Goal: Task Accomplishment & Management: Manage account settings

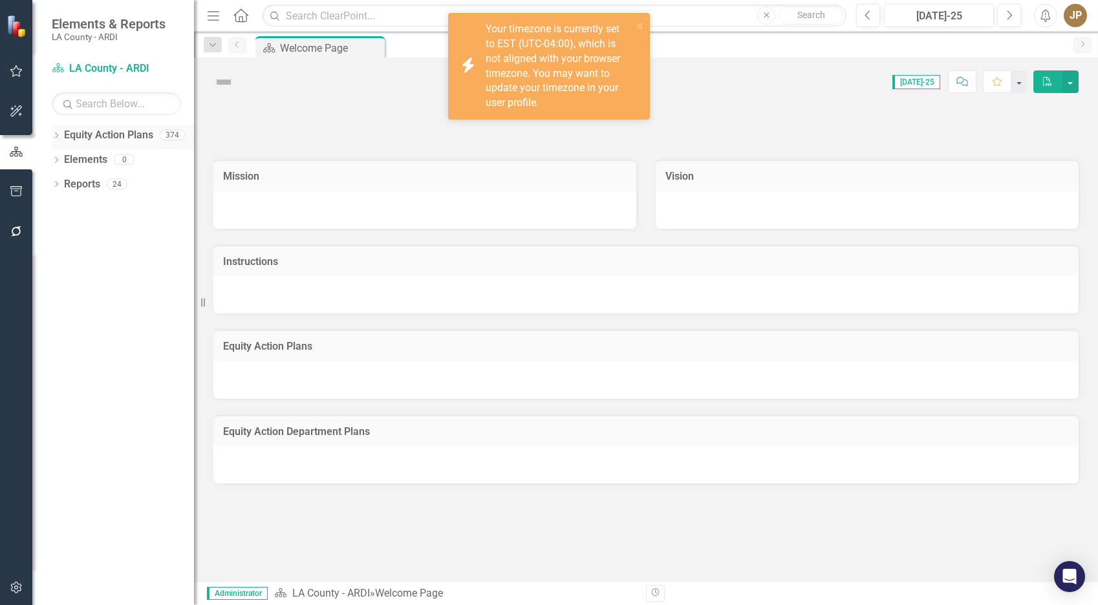
click at [60, 135] on icon "Dropdown" at bounding box center [56, 136] width 9 height 7
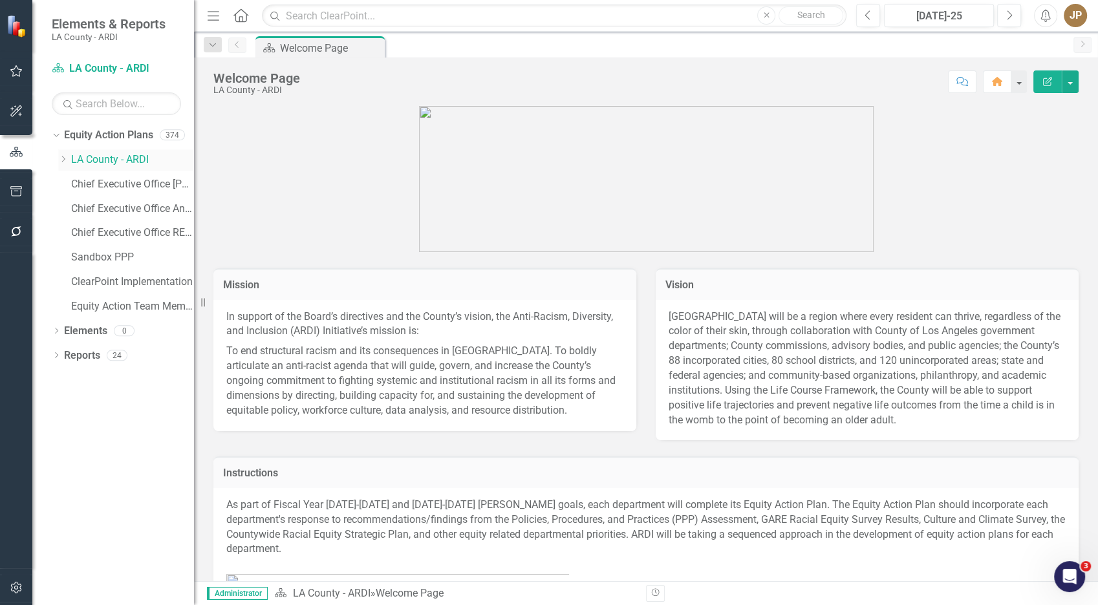
click at [65, 163] on icon "Dropdown" at bounding box center [63, 159] width 10 height 8
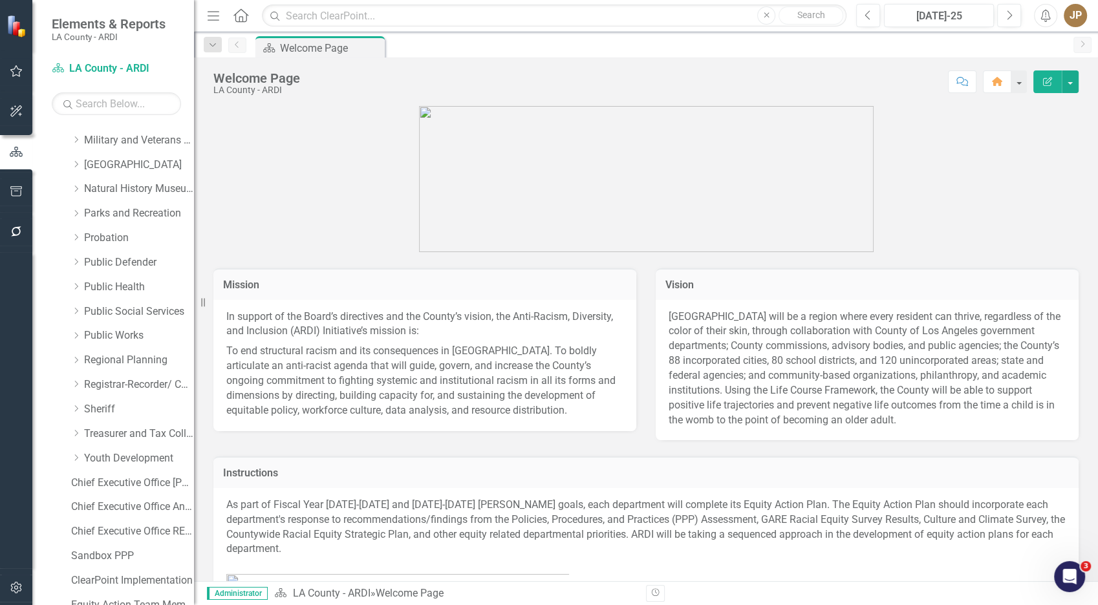
scroll to position [840, 0]
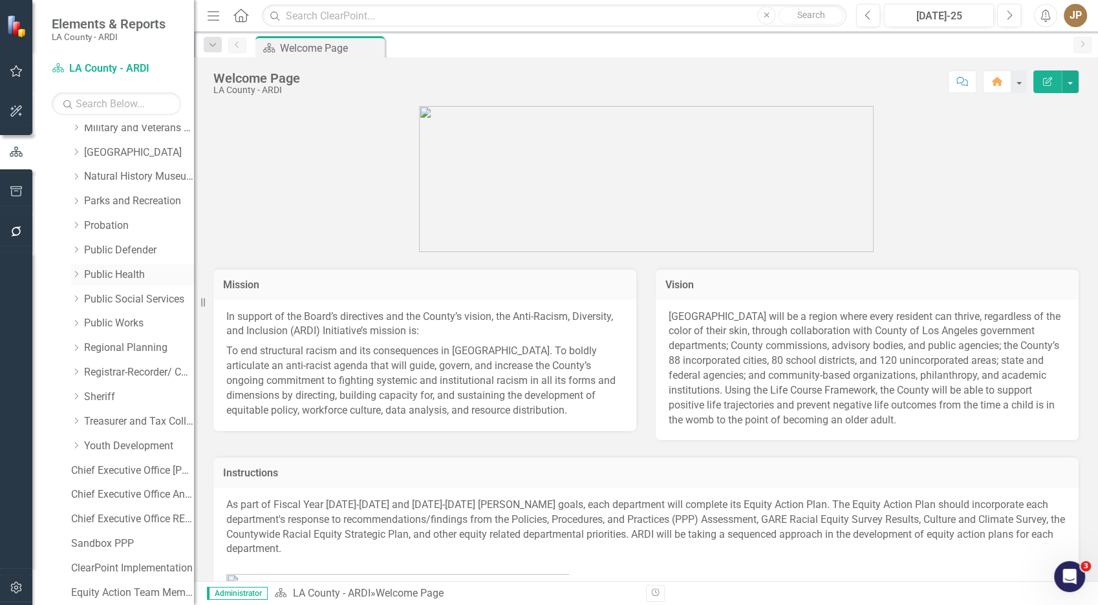
click at [143, 265] on div "Dropdown Public Health" at bounding box center [132, 275] width 123 height 21
click at [109, 250] on link "Public Defender" at bounding box center [139, 250] width 110 height 15
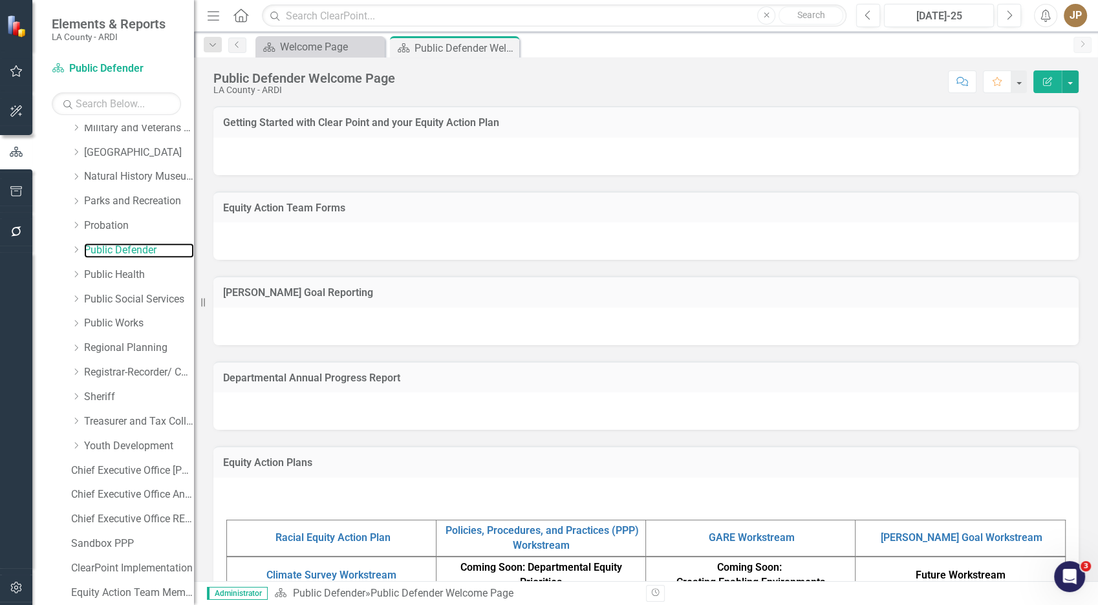
scroll to position [260, 0]
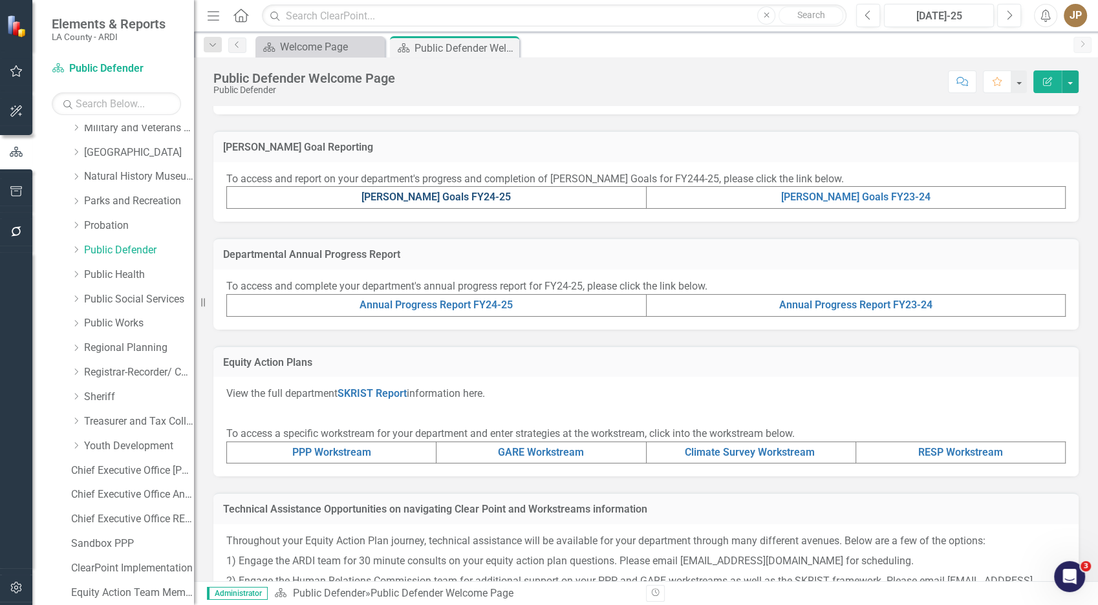
click at [416, 202] on link "[PERSON_NAME] Goals FY24-25" at bounding box center [436, 197] width 149 height 12
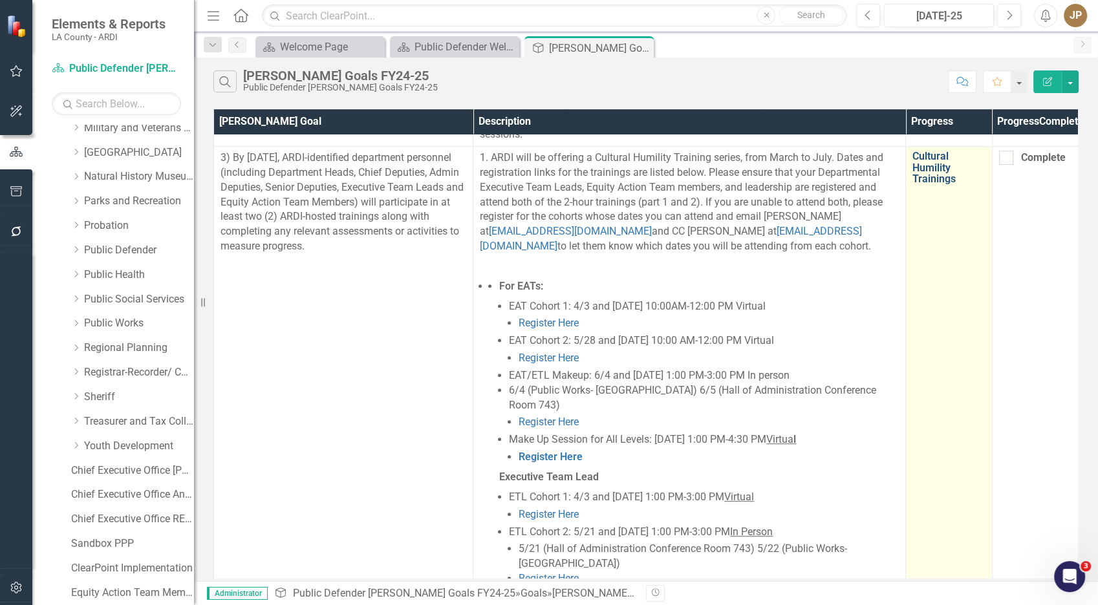
scroll to position [733, 0]
click at [944, 184] on link "Cultural Humility Trainings" at bounding box center [949, 167] width 72 height 34
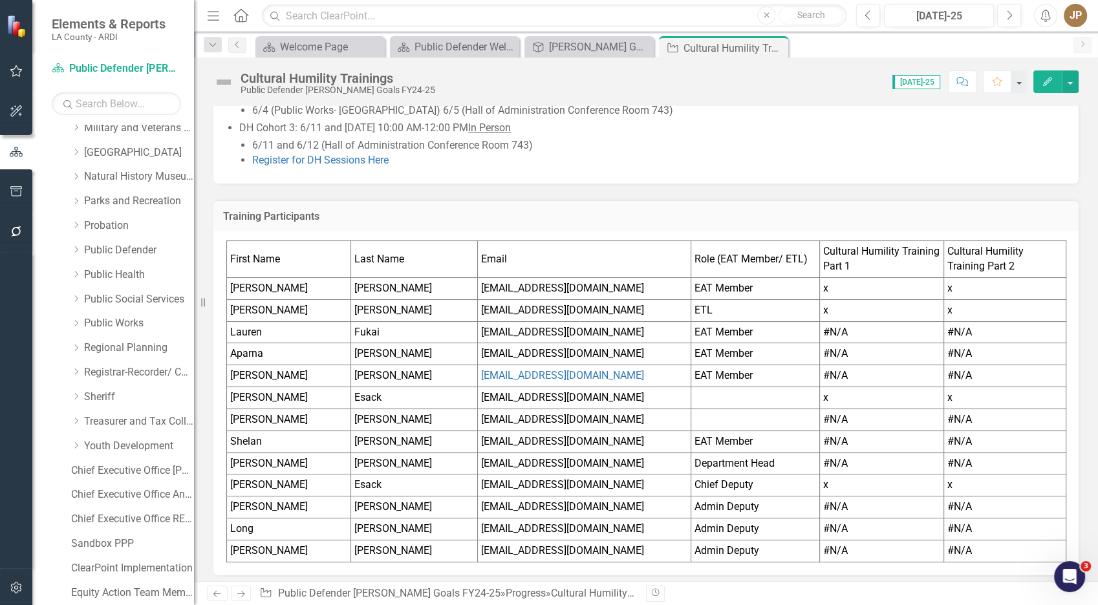
scroll to position [722, 0]
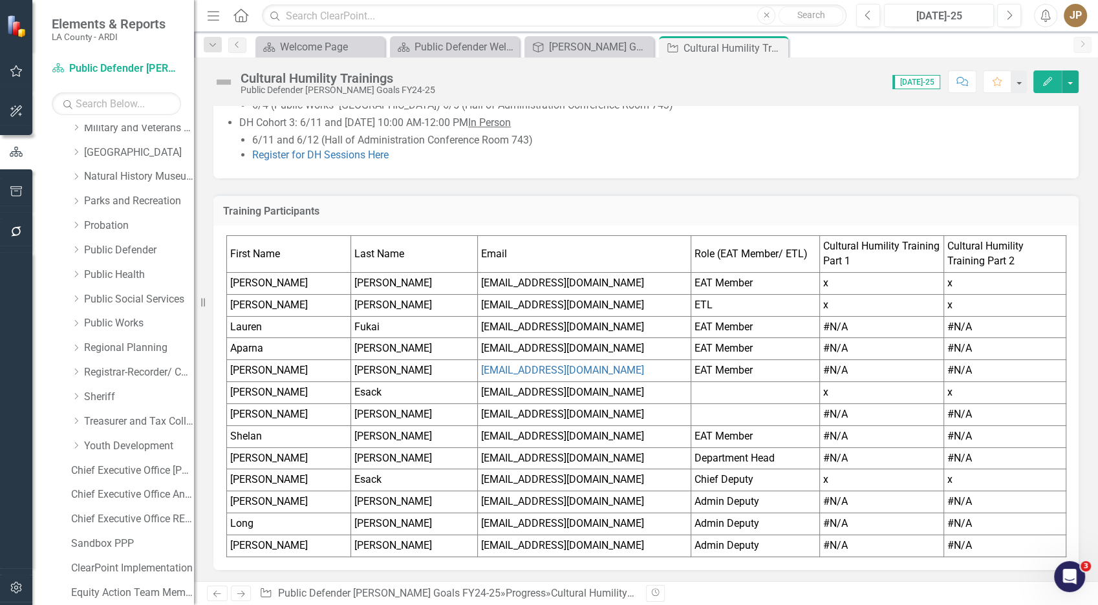
click at [388, 541] on td "[PERSON_NAME]" at bounding box center [414, 546] width 127 height 22
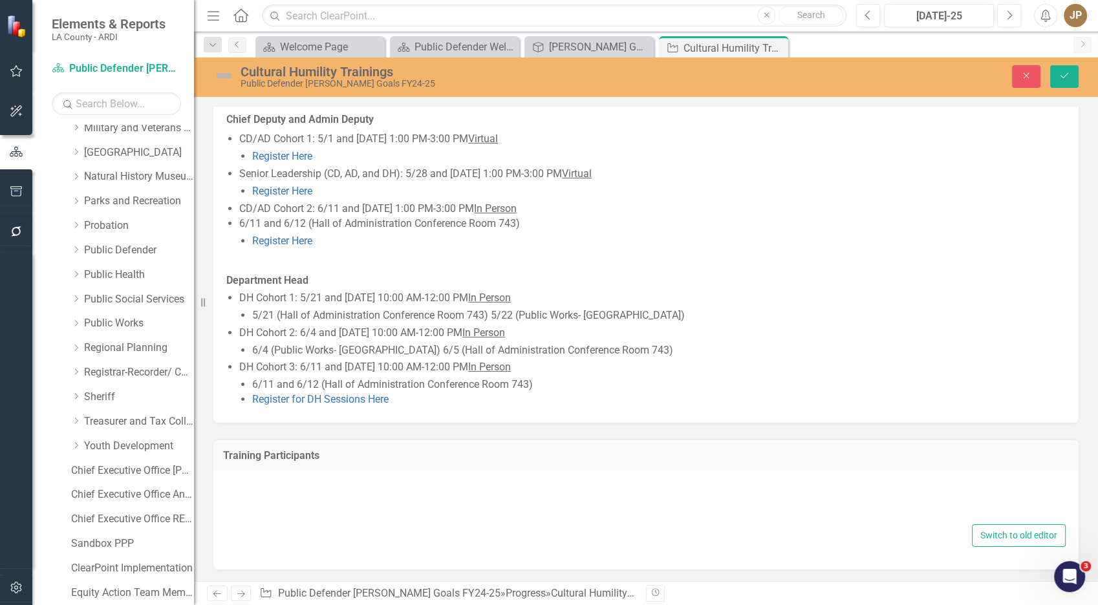
type textarea "<table style="border-collapse: collapse; width: 100.044%;" border="1"><colgroup…"
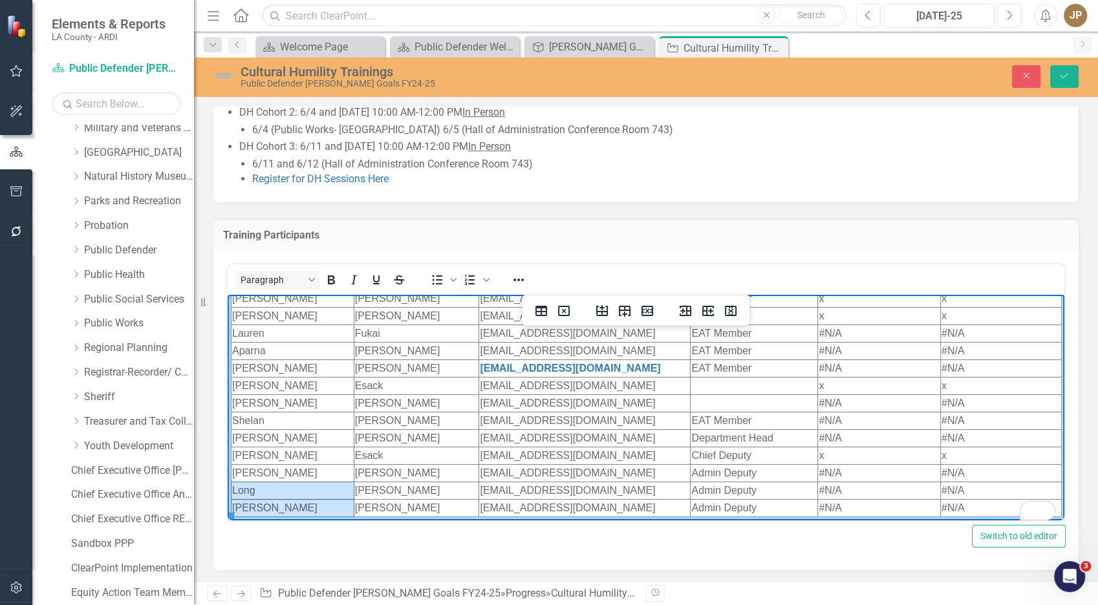
scroll to position [51, 0]
click at [277, 497] on tbody "First Name Last Name Email Role (EAT Member/ ETL) Cultural Humility Training Pa…" at bounding box center [647, 387] width 831 height 260
click at [646, 309] on icon "Delete row" at bounding box center [648, 311] width 12 height 10
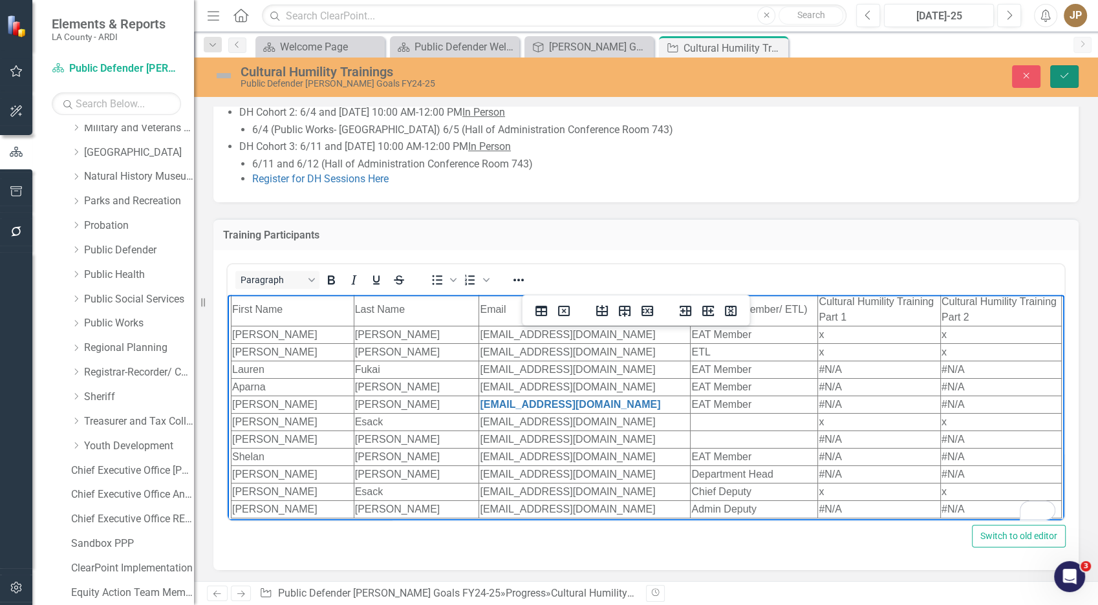
scroll to position [5, 0]
drag, startPoint x: 1063, startPoint y: 69, endPoint x: 1075, endPoint y: 66, distance: 12.1
click at [1075, 66] on button "Save" at bounding box center [1064, 76] width 28 height 23
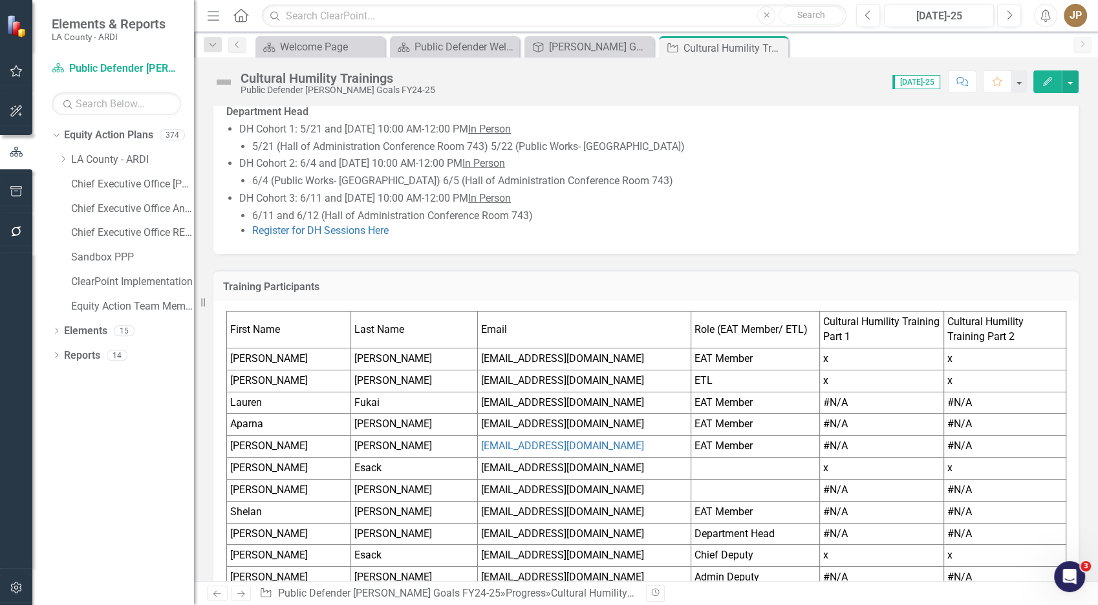
scroll to position [646, 0]
click at [466, 49] on div "Public Defender Welcome Page" at bounding box center [457, 47] width 85 height 16
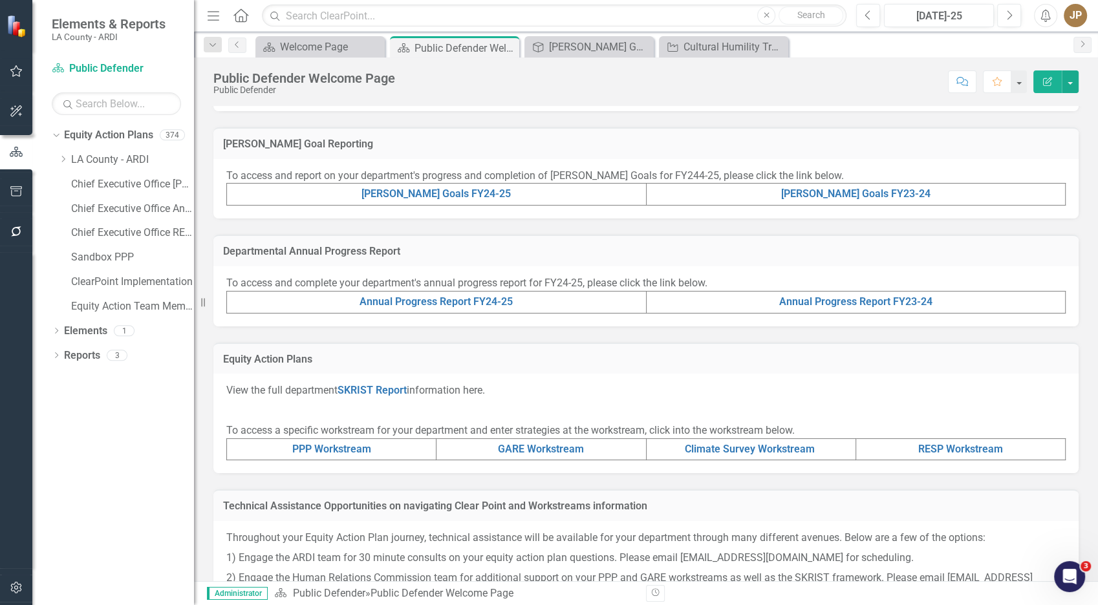
scroll to position [331, 0]
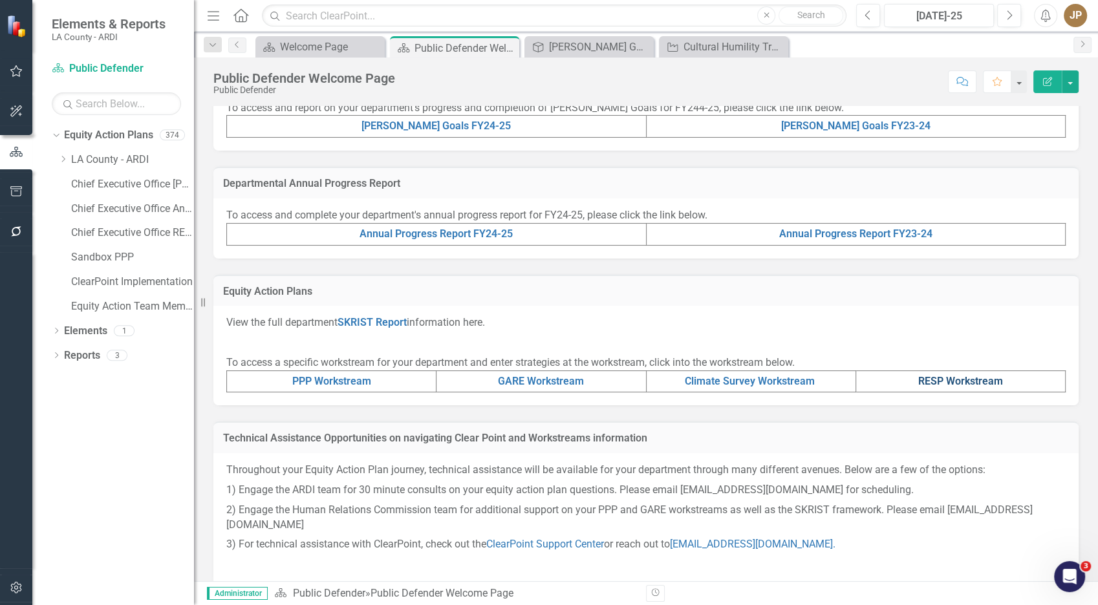
click at [918, 380] on link "RESP Workstream" at bounding box center [960, 381] width 85 height 12
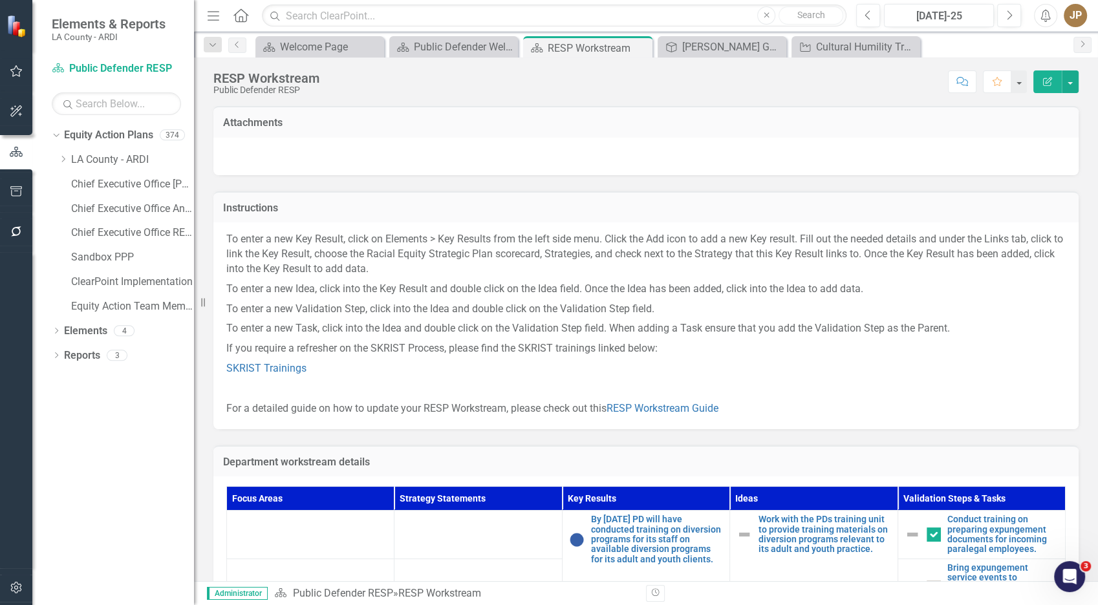
scroll to position [83, 0]
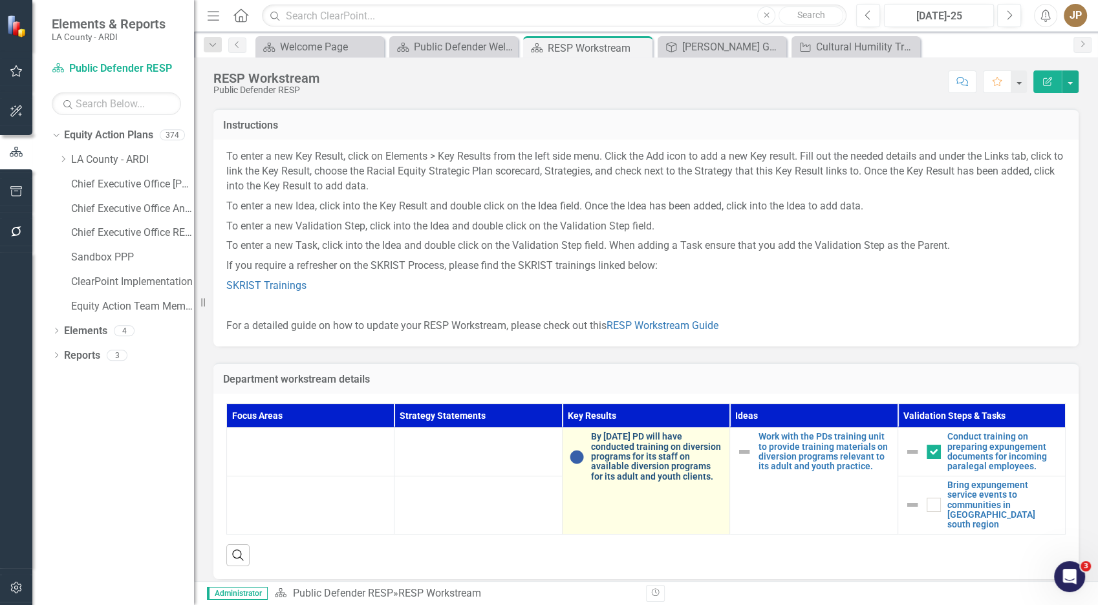
click at [614, 439] on link "By [DATE] PD will have conducted training on diversion programs for its staff o…" at bounding box center [657, 457] width 132 height 50
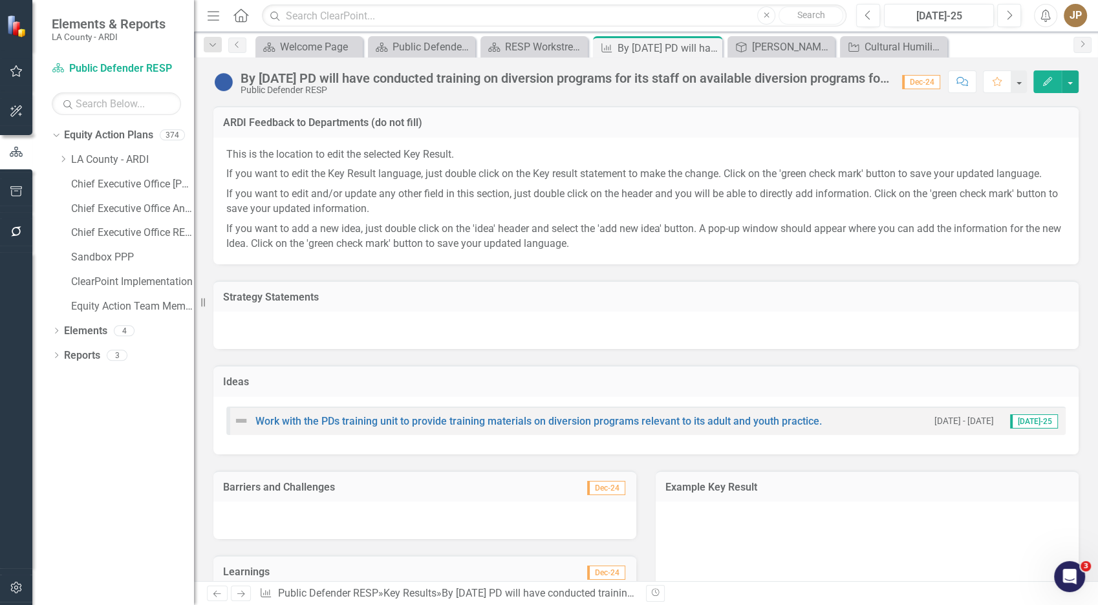
click at [1052, 80] on icon "Edit" at bounding box center [1048, 81] width 12 height 9
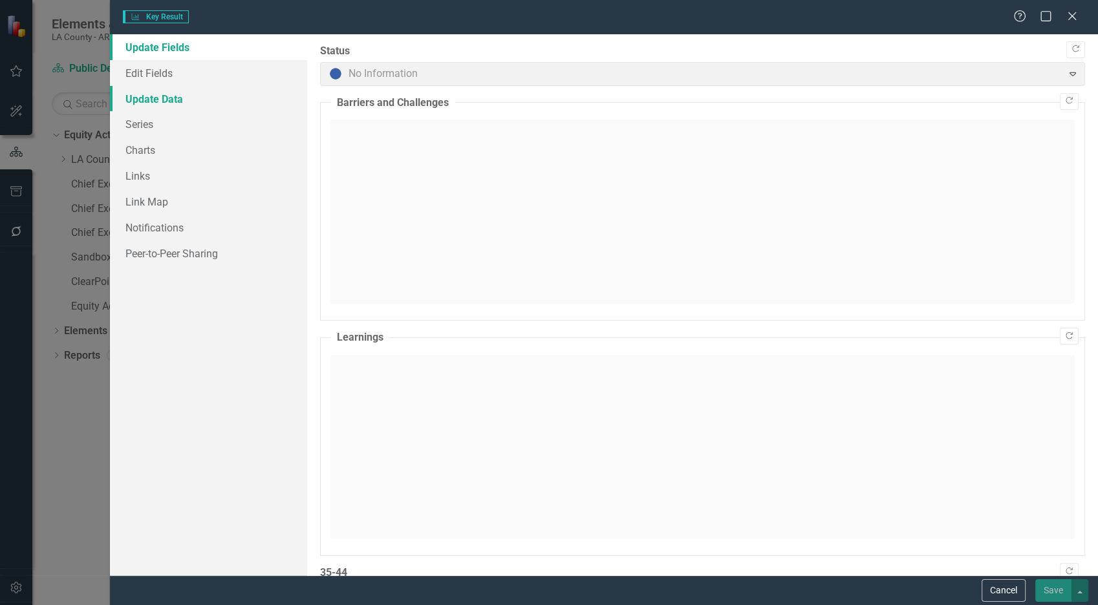
click at [204, 86] on link "Update Data" at bounding box center [209, 99] width 198 height 26
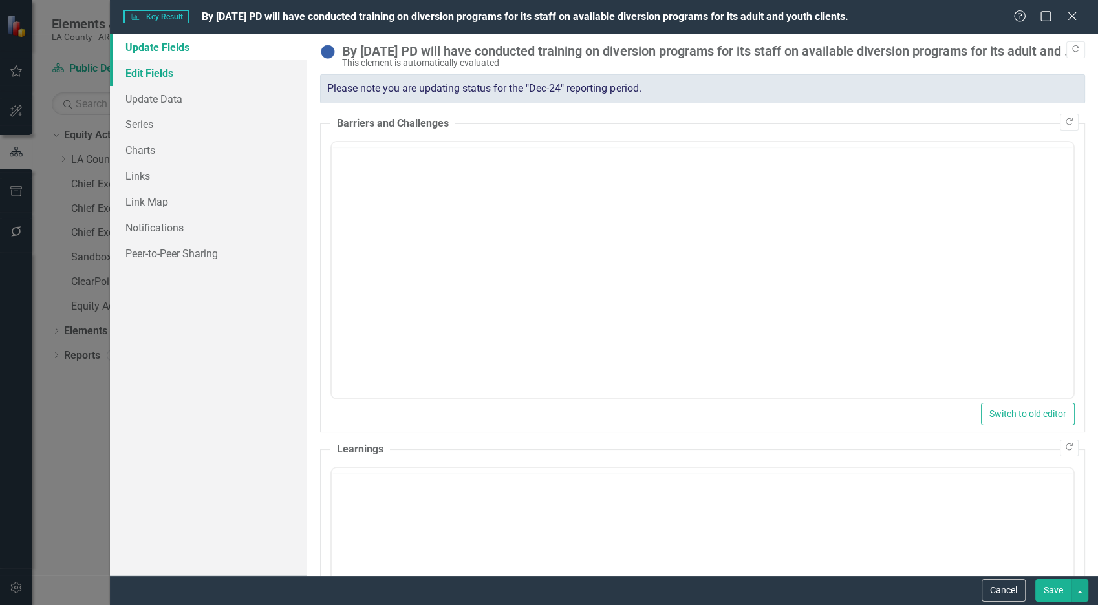
click at [203, 74] on link "Edit Fields" at bounding box center [209, 73] width 198 height 26
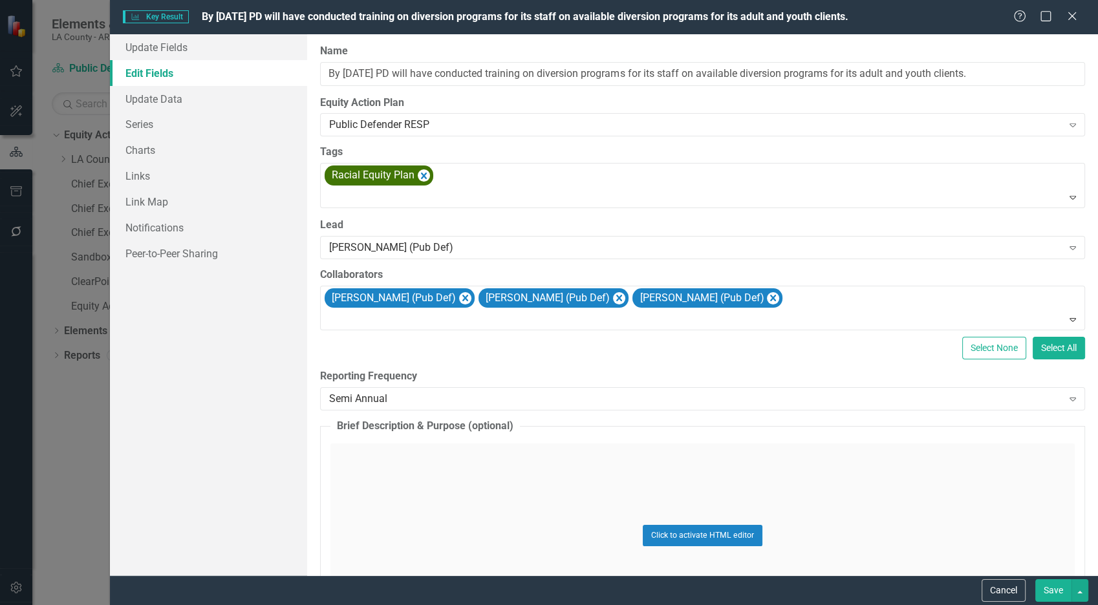
click at [1085, 14] on div "Help Maximize Close" at bounding box center [1050, 17] width 72 height 15
click at [1078, 14] on icon "Close" at bounding box center [1072, 16] width 16 height 12
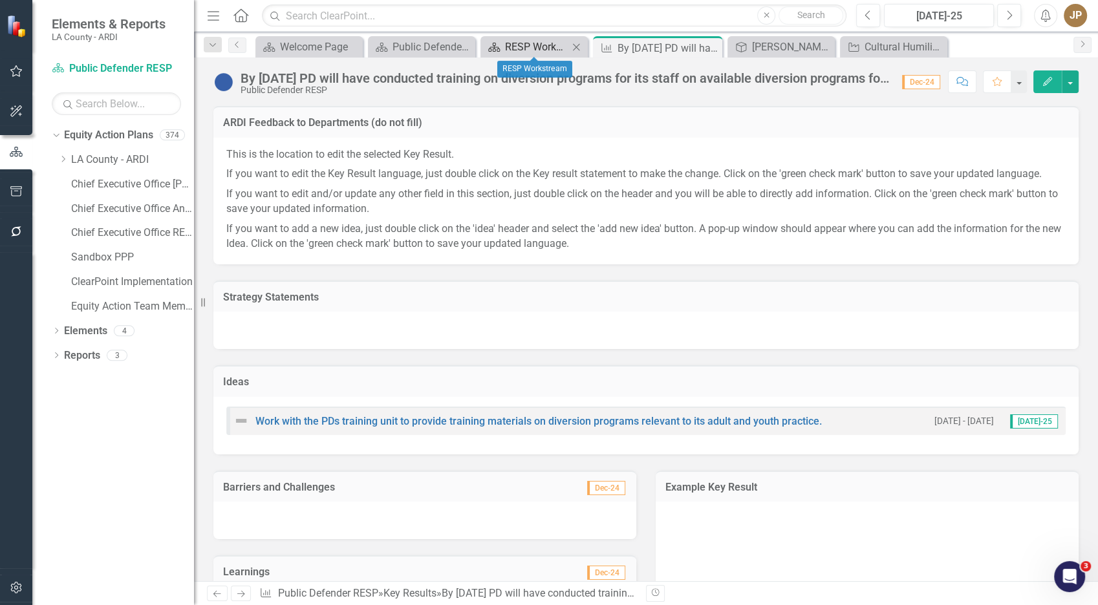
click at [511, 47] on div "RESP Workstream" at bounding box center [536, 47] width 63 height 16
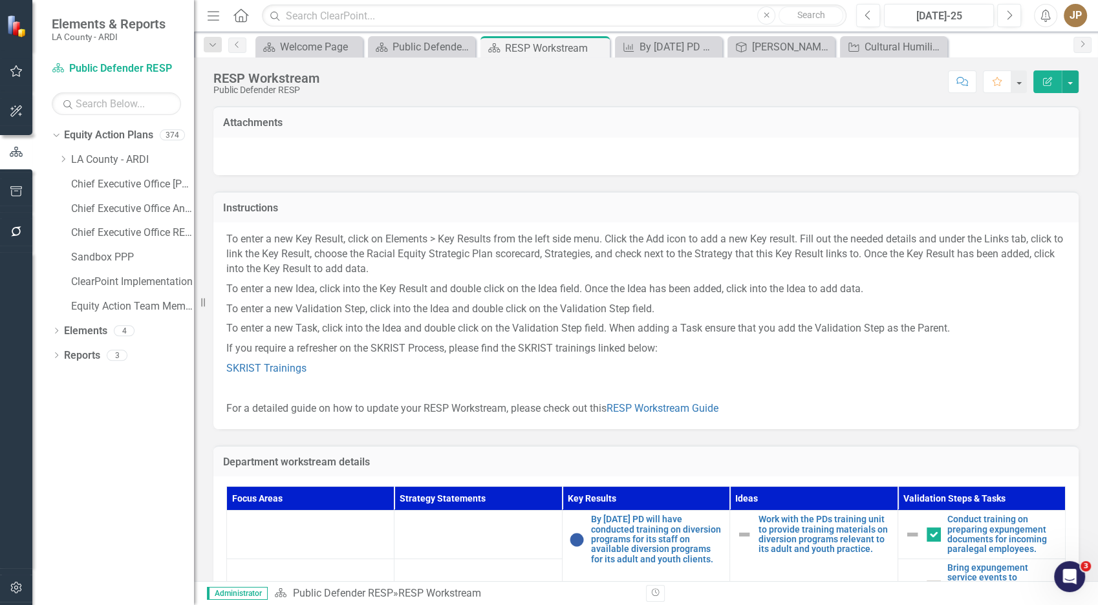
scroll to position [83, 0]
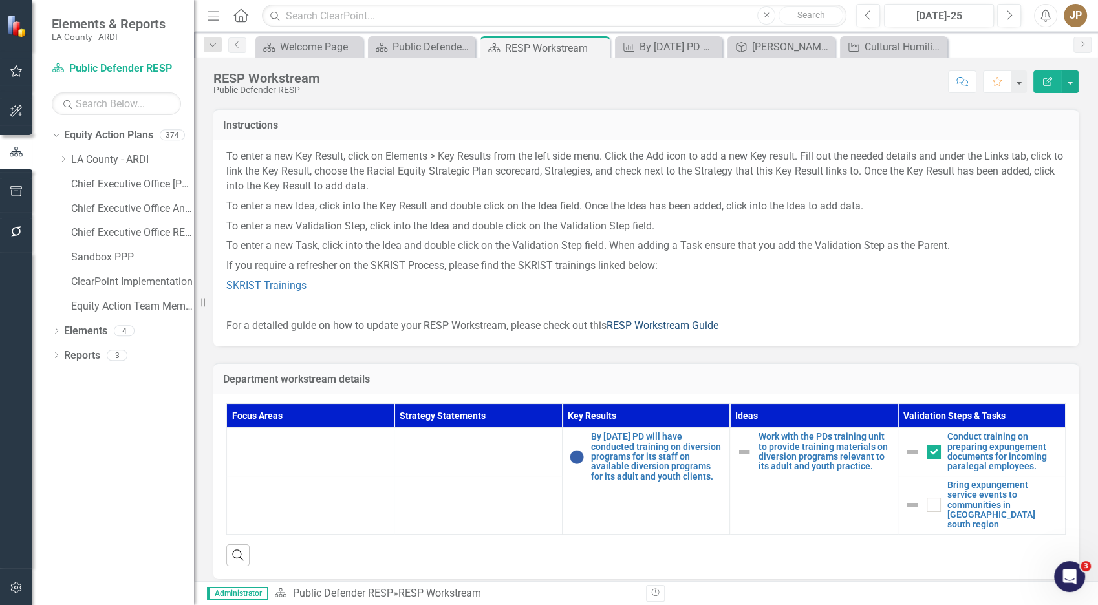
click at [684, 327] on link "RESP Workstream Guide" at bounding box center [663, 326] width 112 height 12
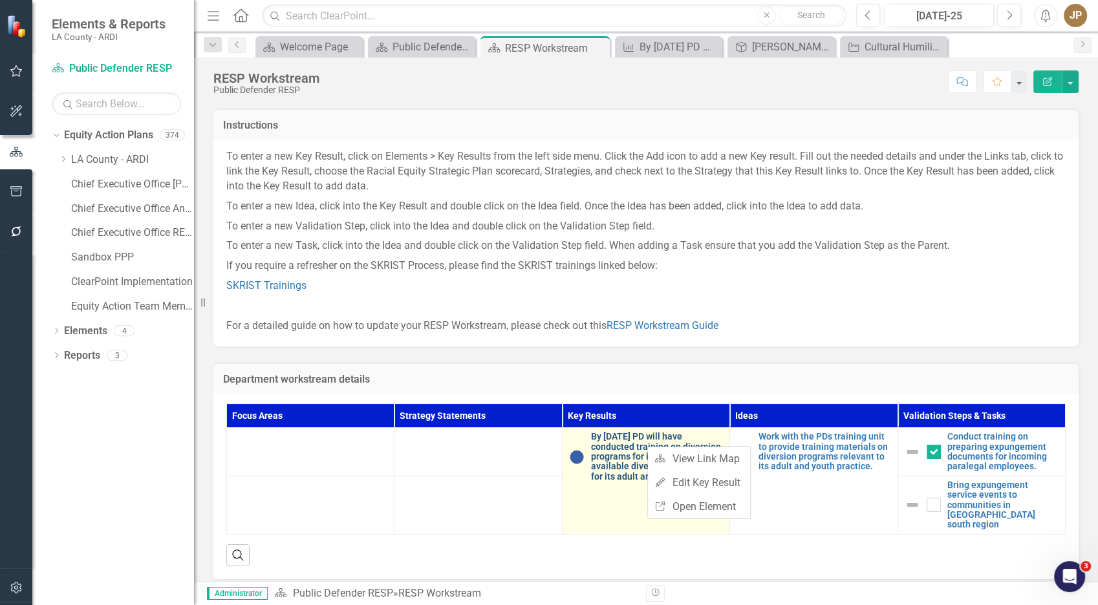
click at [624, 440] on link "By [DATE] PD will have conducted training on diversion programs for its staff o…" at bounding box center [657, 457] width 132 height 50
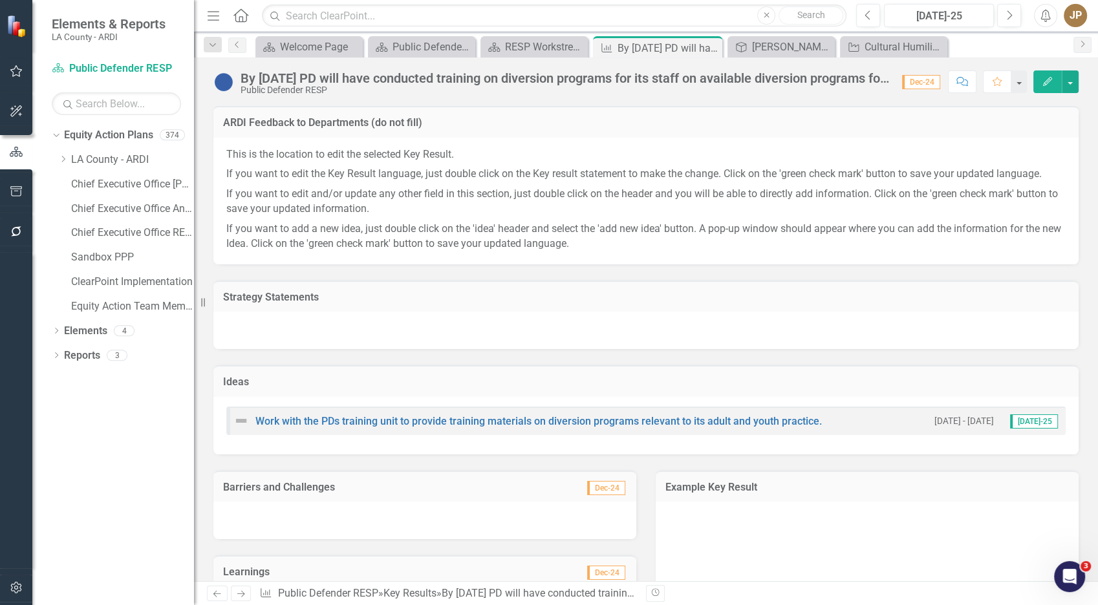
scroll to position [146, 0]
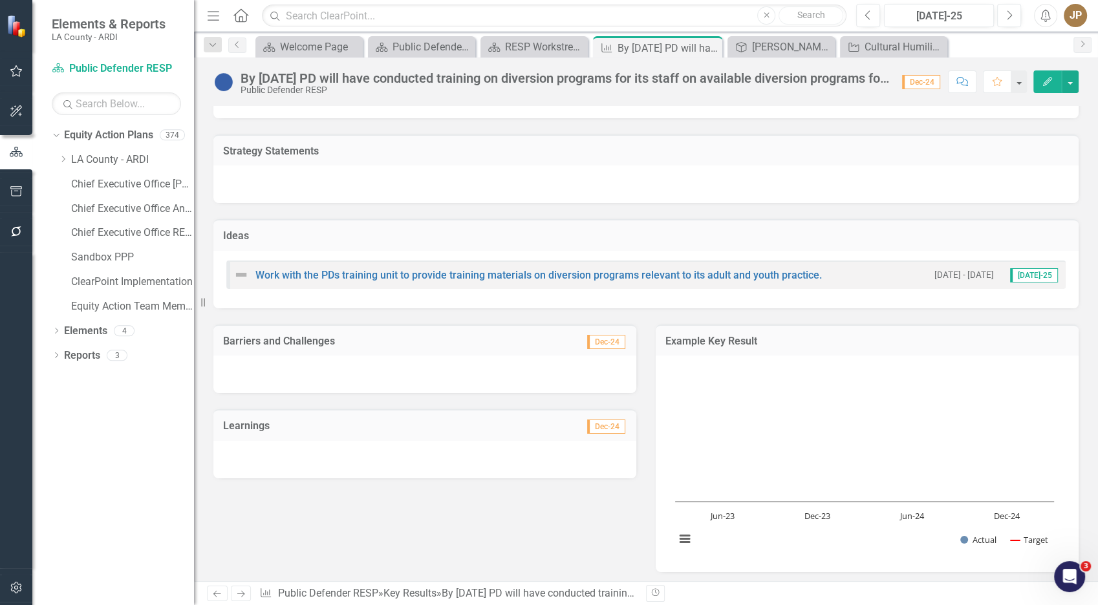
click at [1048, 83] on icon "button" at bounding box center [1047, 81] width 9 height 9
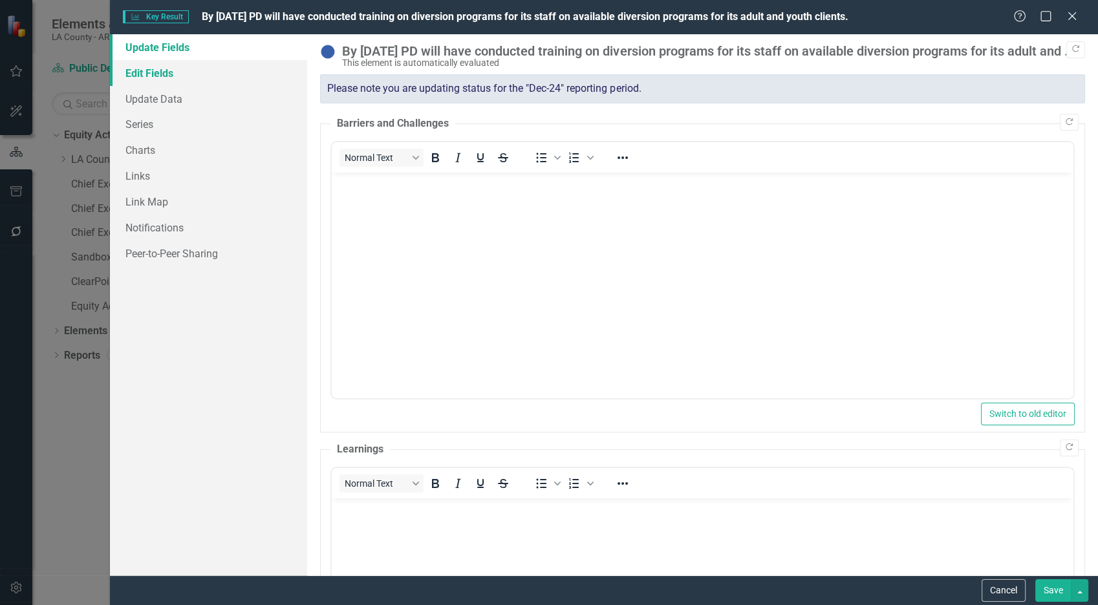
scroll to position [0, 0]
click at [152, 171] on link "Links" at bounding box center [209, 176] width 198 height 26
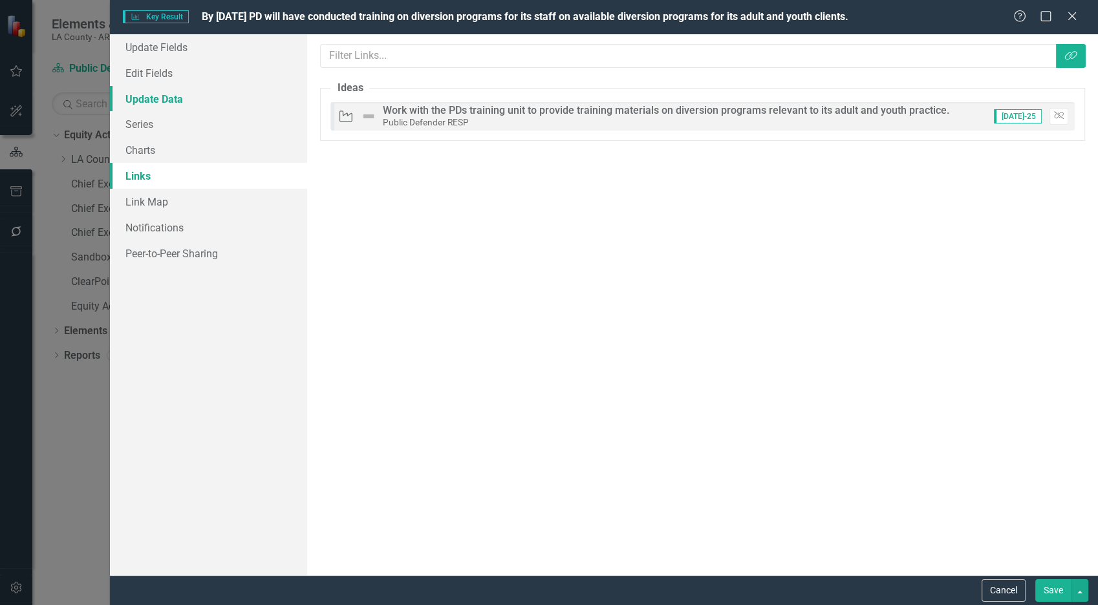
click at [203, 103] on link "Update Data" at bounding box center [209, 99] width 198 height 26
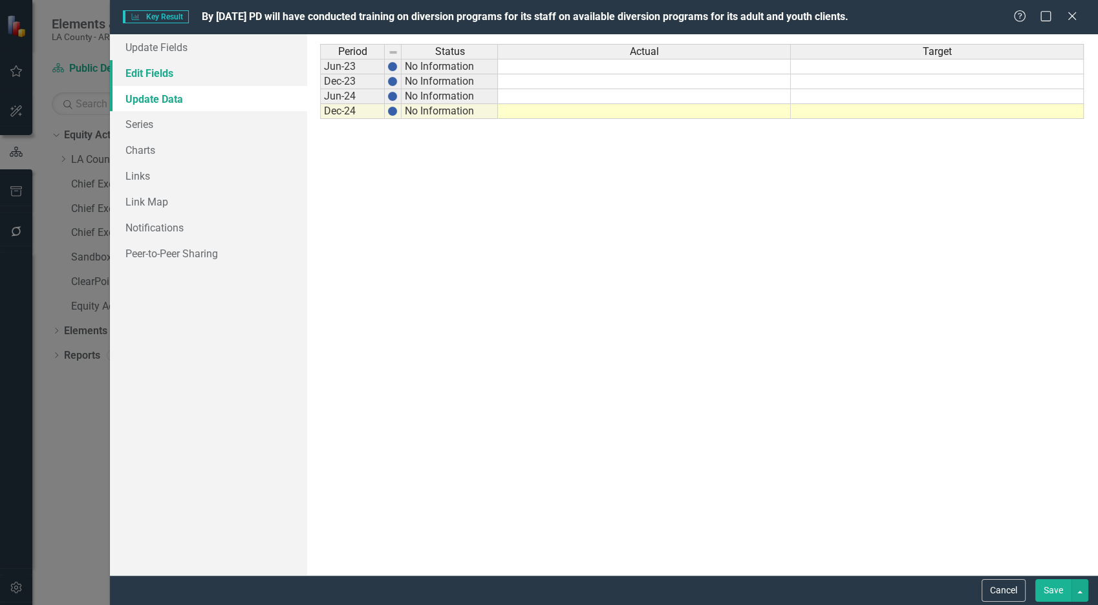
click at [179, 67] on link "Edit Fields" at bounding box center [209, 73] width 198 height 26
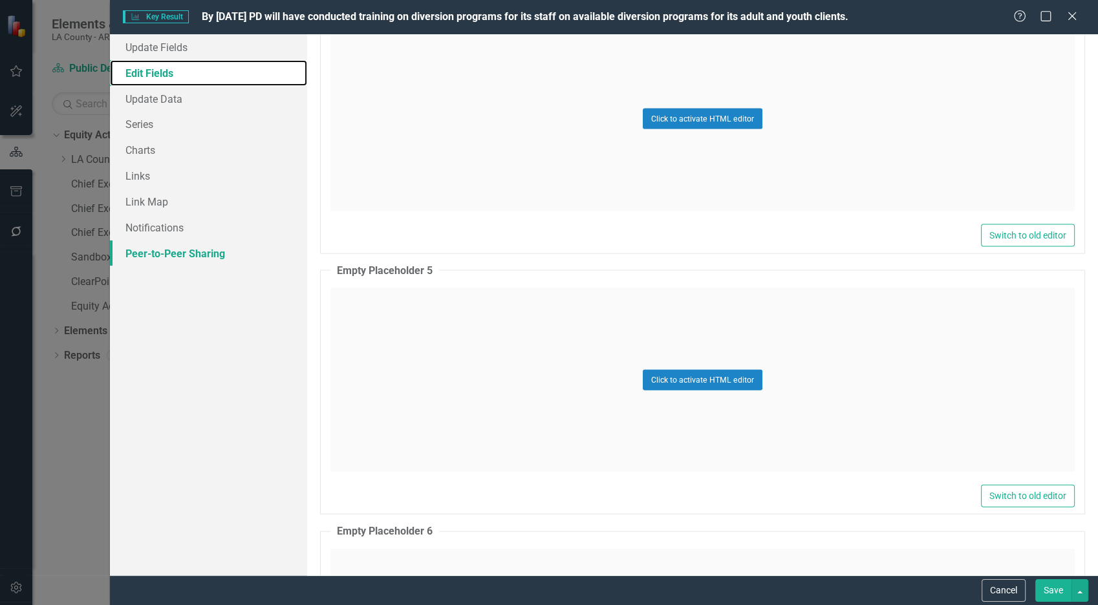
scroll to position [2693, 0]
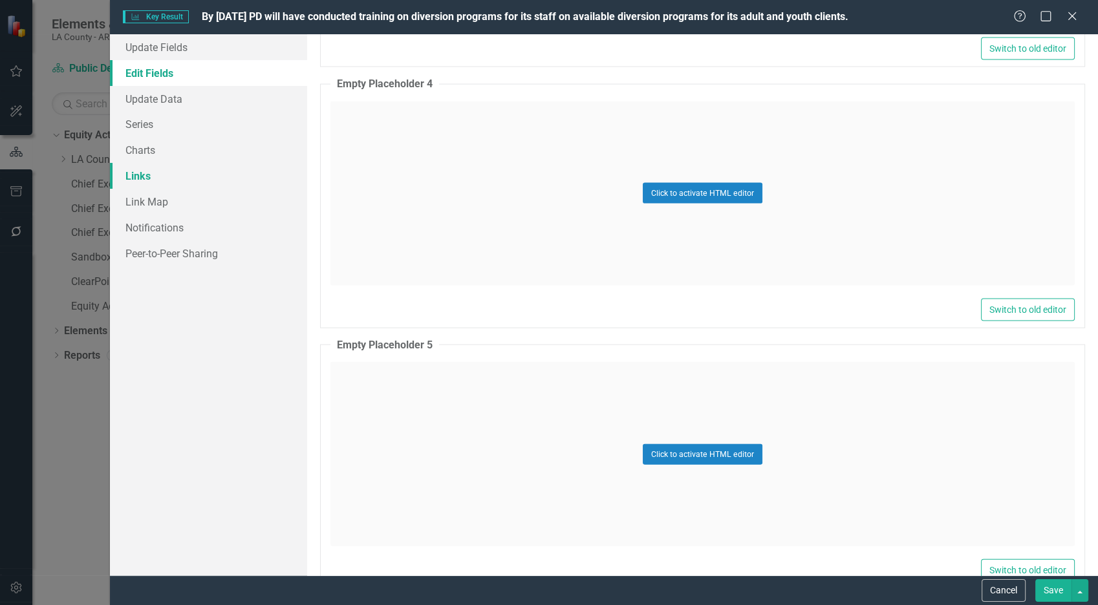
click at [150, 177] on link "Links" at bounding box center [209, 176] width 198 height 26
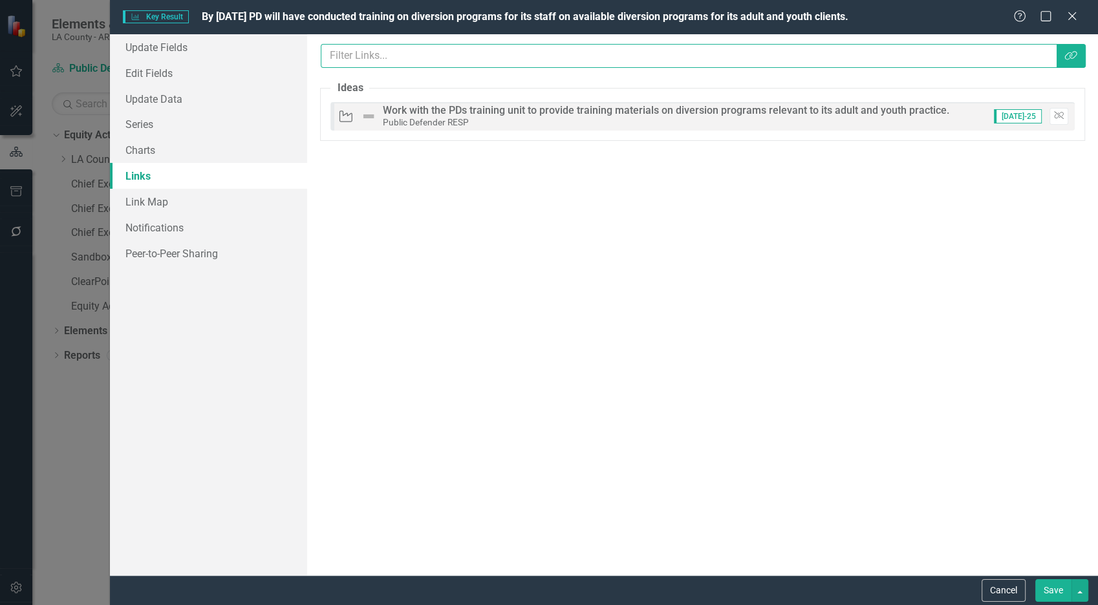
click at [418, 62] on input "text" at bounding box center [689, 56] width 736 height 24
click at [1072, 56] on icon "Link Tag" at bounding box center [1071, 55] width 13 height 10
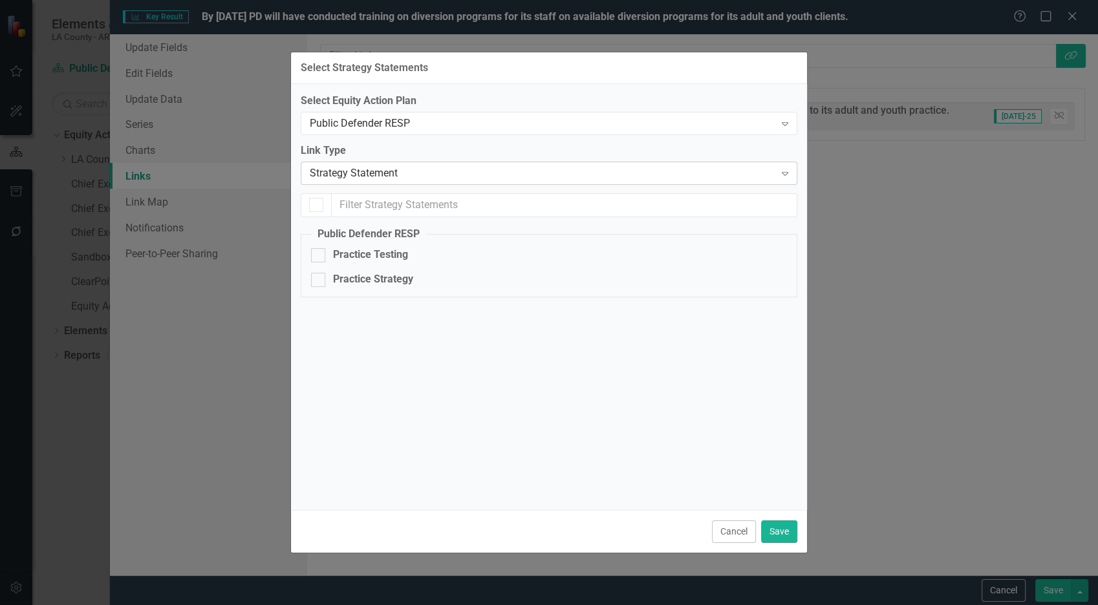
checkbox input "false"
click at [479, 131] on div "Public Defender RESP Expand" at bounding box center [549, 123] width 497 height 23
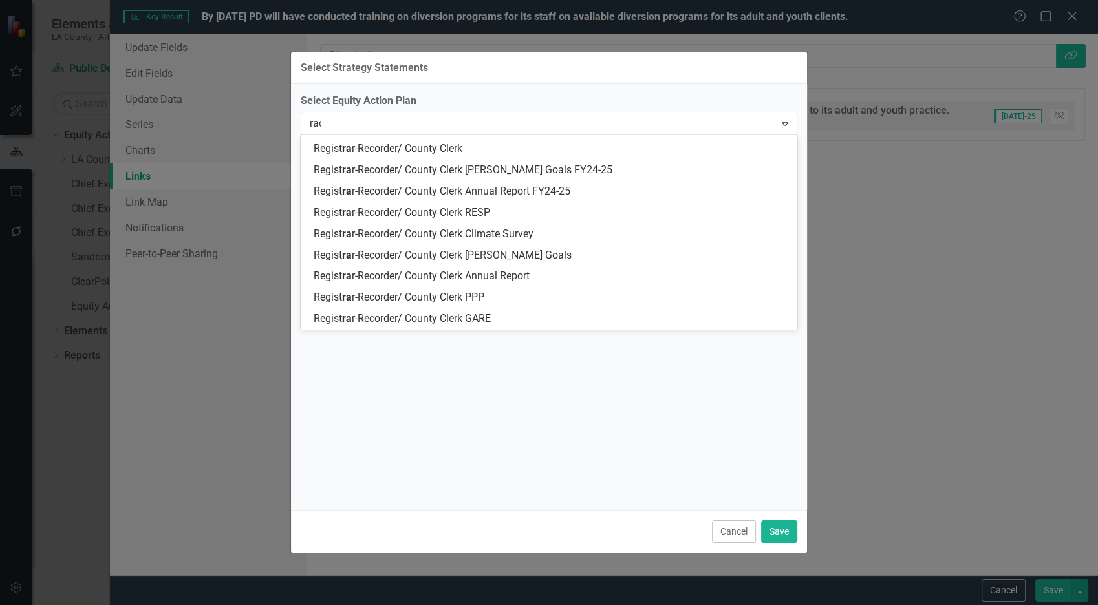
scroll to position [0, 0]
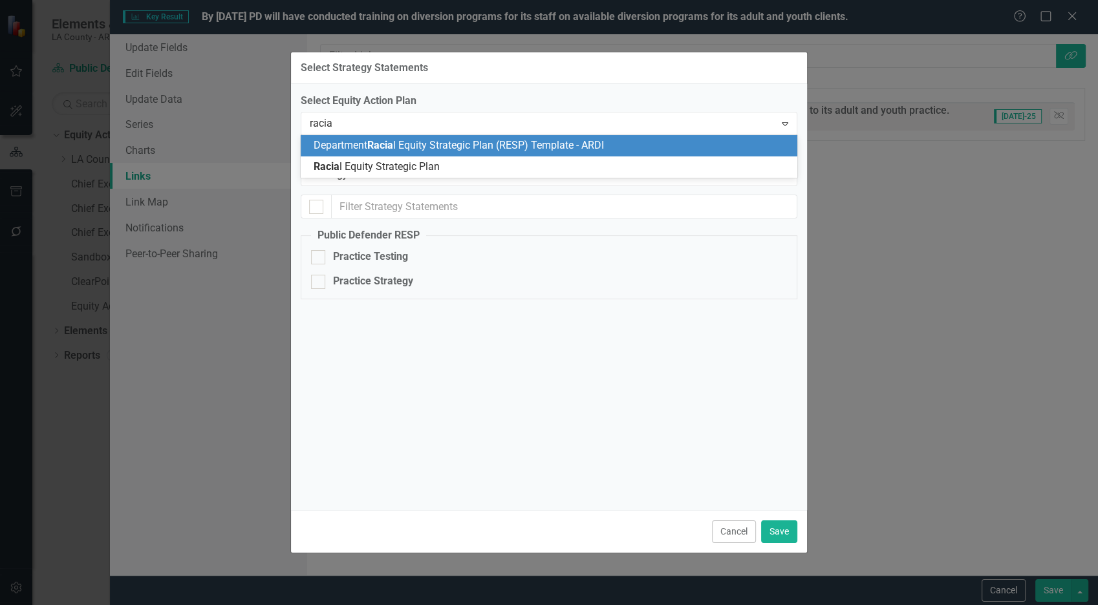
type input "racial"
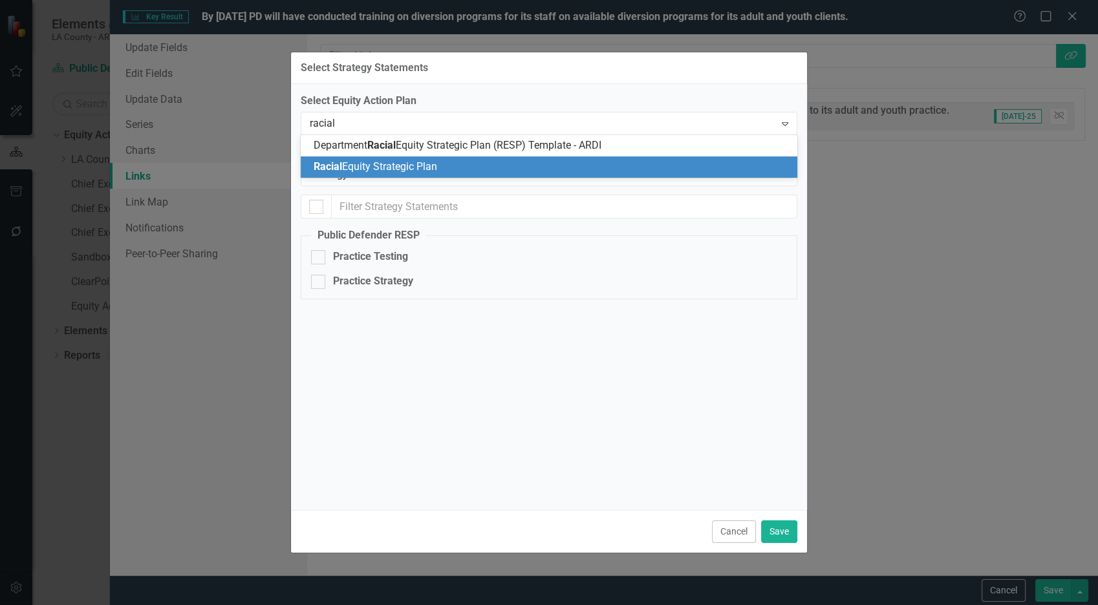
click at [471, 166] on div "Racial Equity Strategic Plan" at bounding box center [552, 167] width 476 height 15
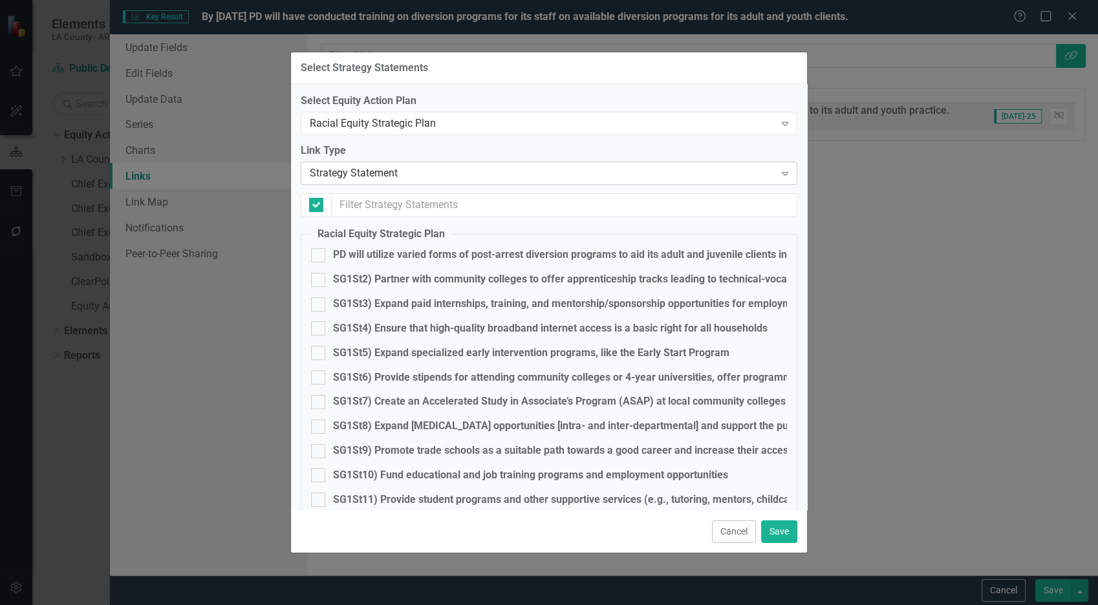
checkbox input "false"
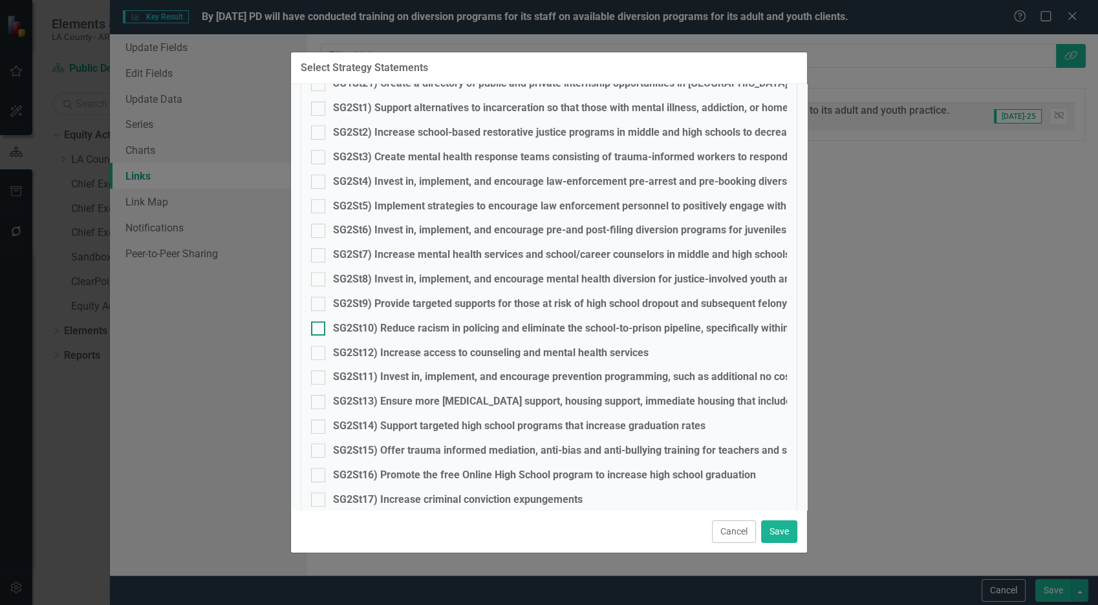
scroll to position [657, 0]
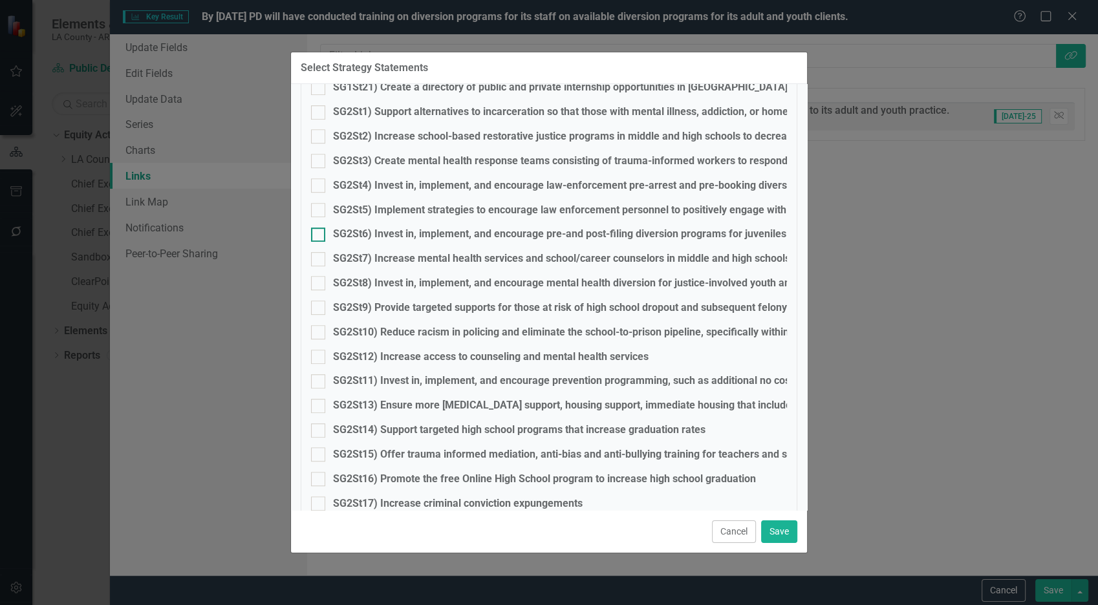
click at [536, 232] on div "SG2St6) Invest in, implement, and encourage pre-and post-filing diversion progr…" at bounding box center [630, 234] width 595 height 15
click at [320, 232] on input "SG2St6) Invest in, implement, and encourage pre-and post-filing diversion progr…" at bounding box center [315, 232] width 8 height 8
checkbox input "true"
click at [770, 533] on button "Save" at bounding box center [779, 532] width 36 height 23
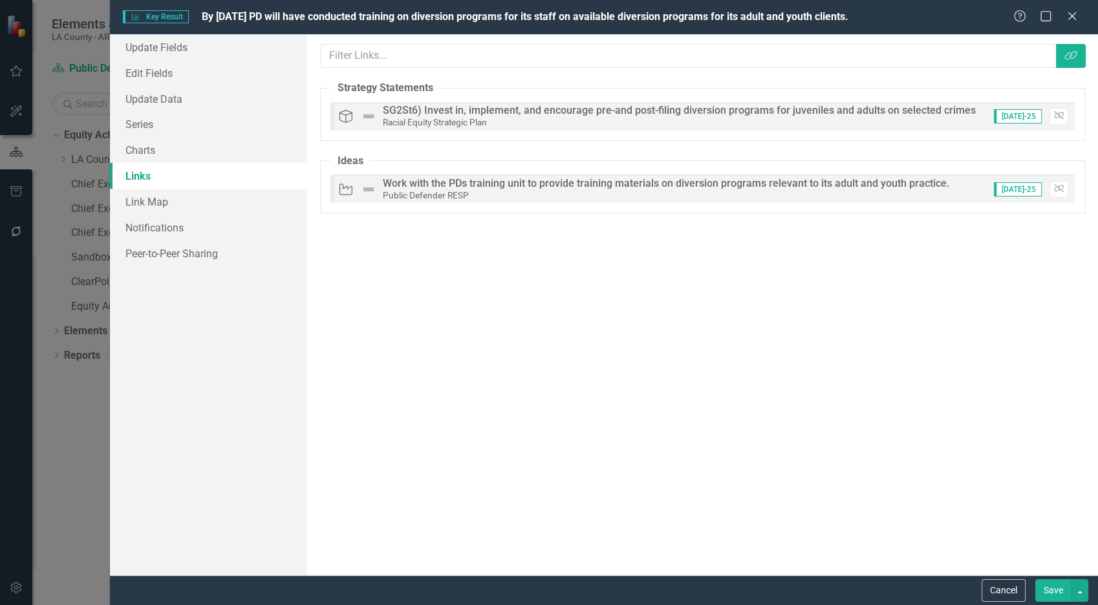
click at [1056, 587] on button "Save" at bounding box center [1054, 591] width 36 height 23
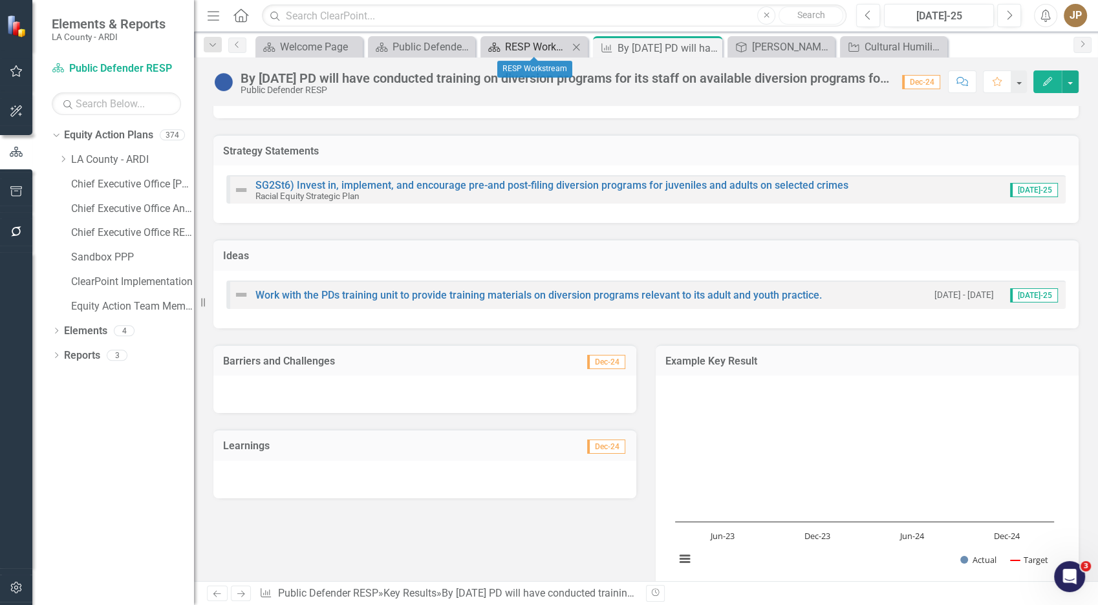
click at [525, 43] on div "RESP Workstream" at bounding box center [536, 47] width 63 height 16
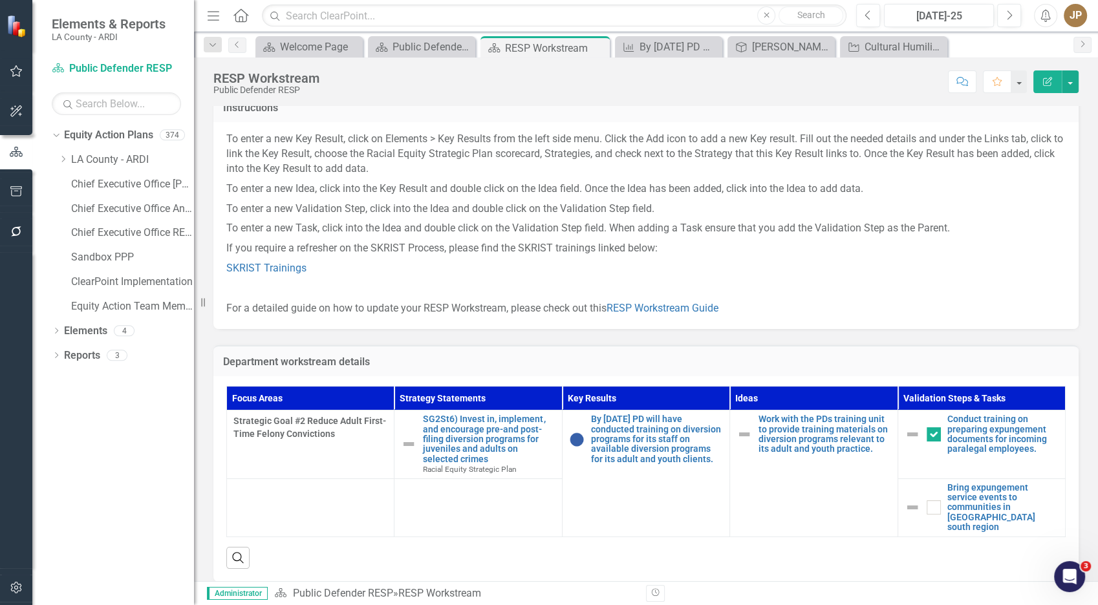
scroll to position [102, 0]
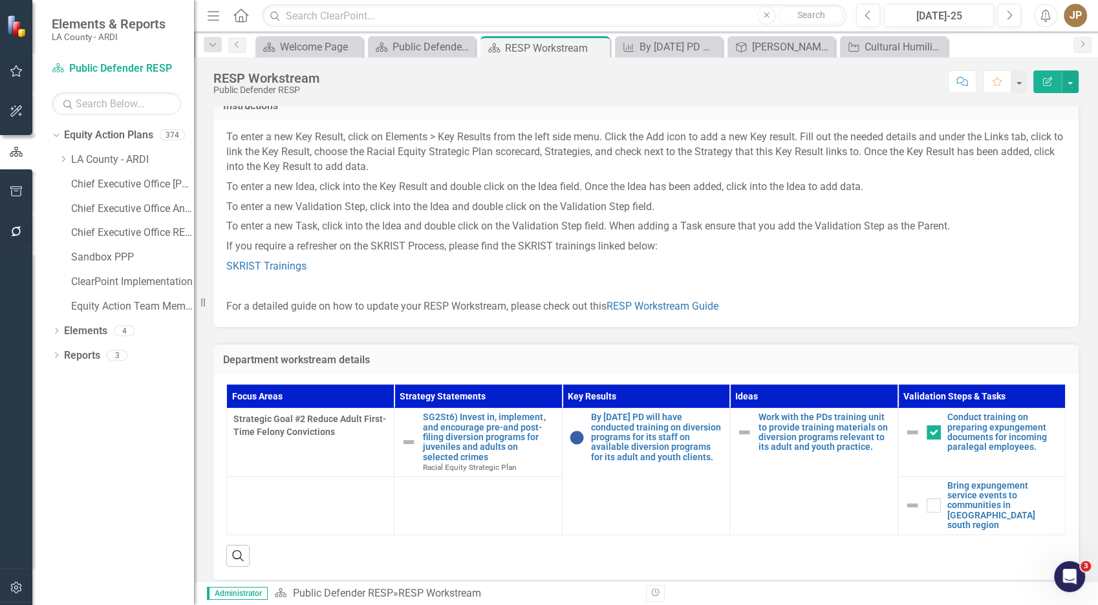
click at [574, 277] on p at bounding box center [646, 287] width 840 height 20
click at [425, 48] on div "Public Defender Welcome Page" at bounding box center [424, 47] width 63 height 16
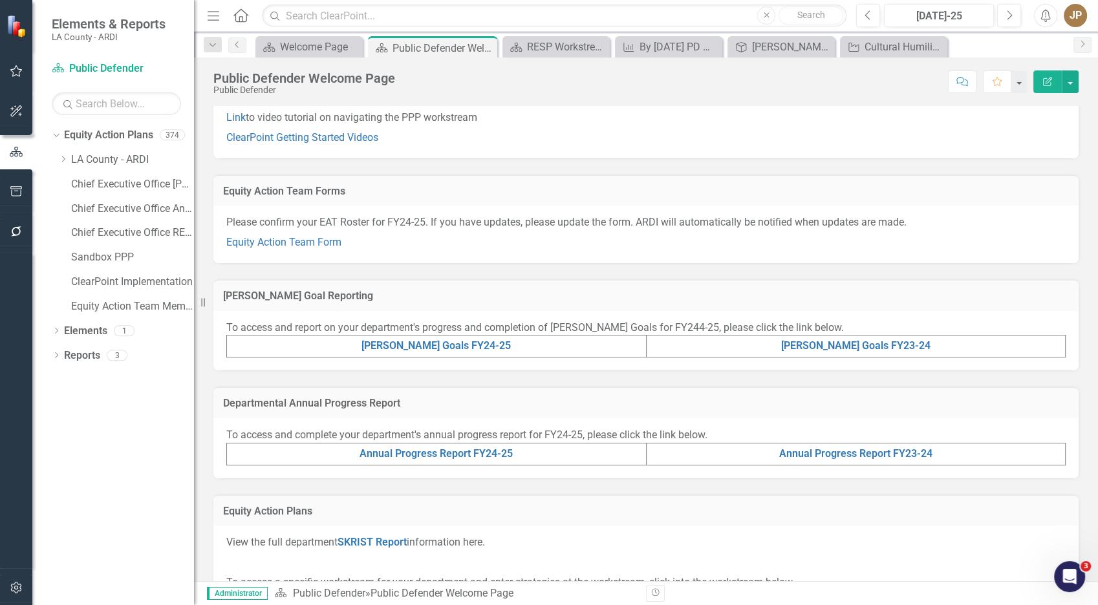
scroll to position [118, 0]
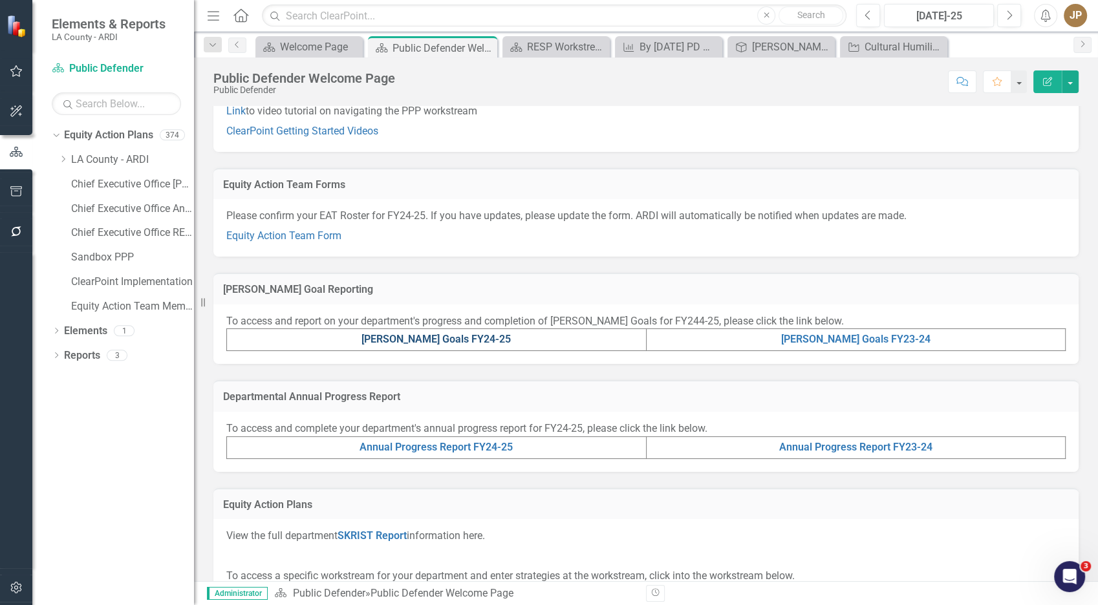
click at [425, 339] on link "[PERSON_NAME] Goals FY24-25" at bounding box center [436, 339] width 149 height 12
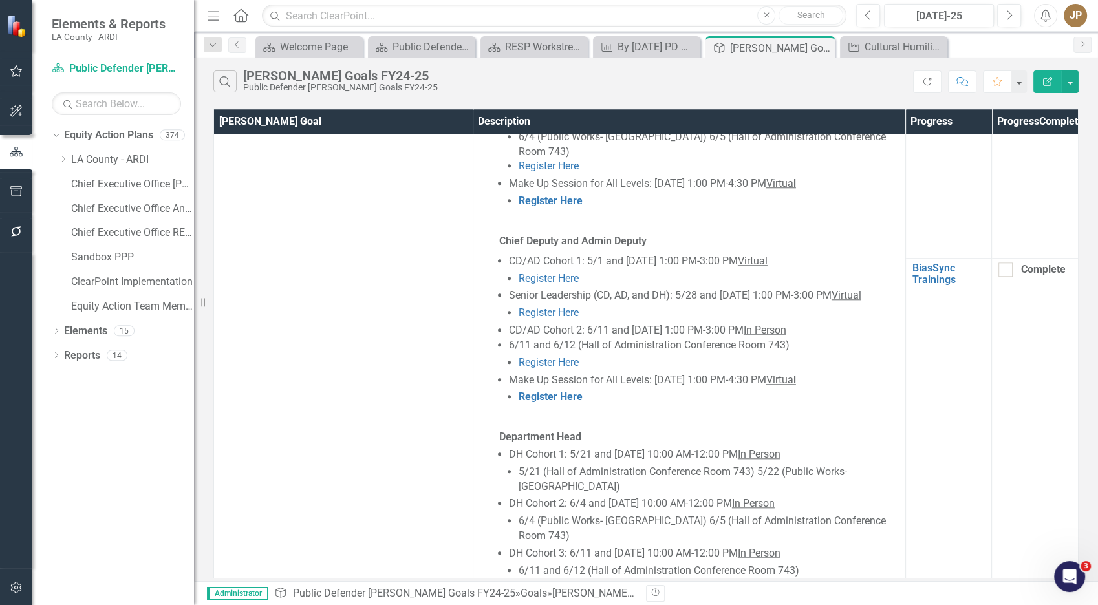
scroll to position [1211, 0]
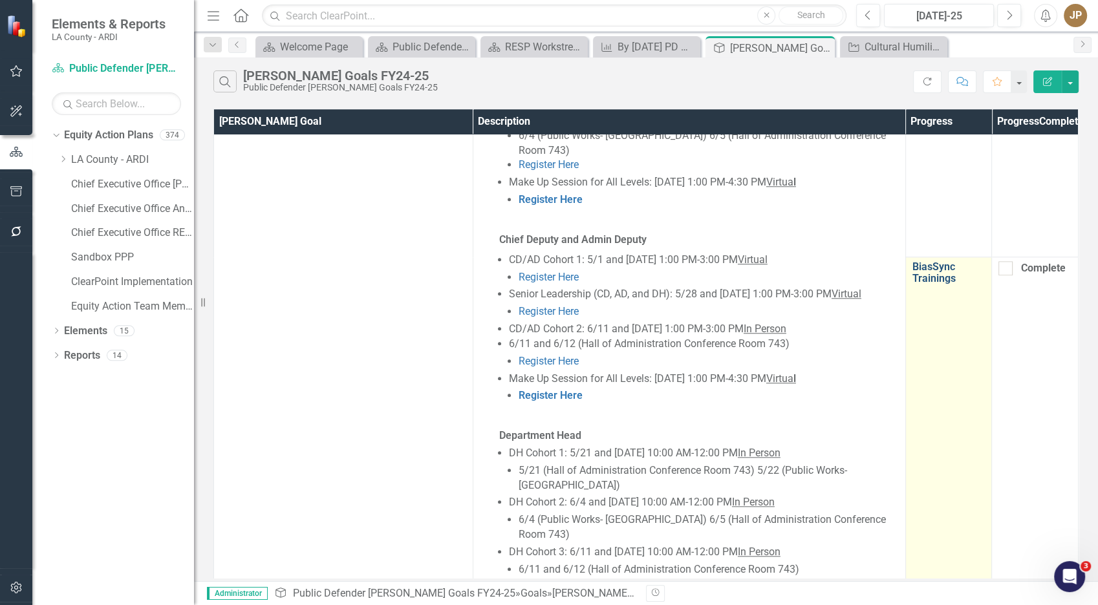
click at [940, 261] on link "BiasSync Trainings" at bounding box center [949, 272] width 73 height 23
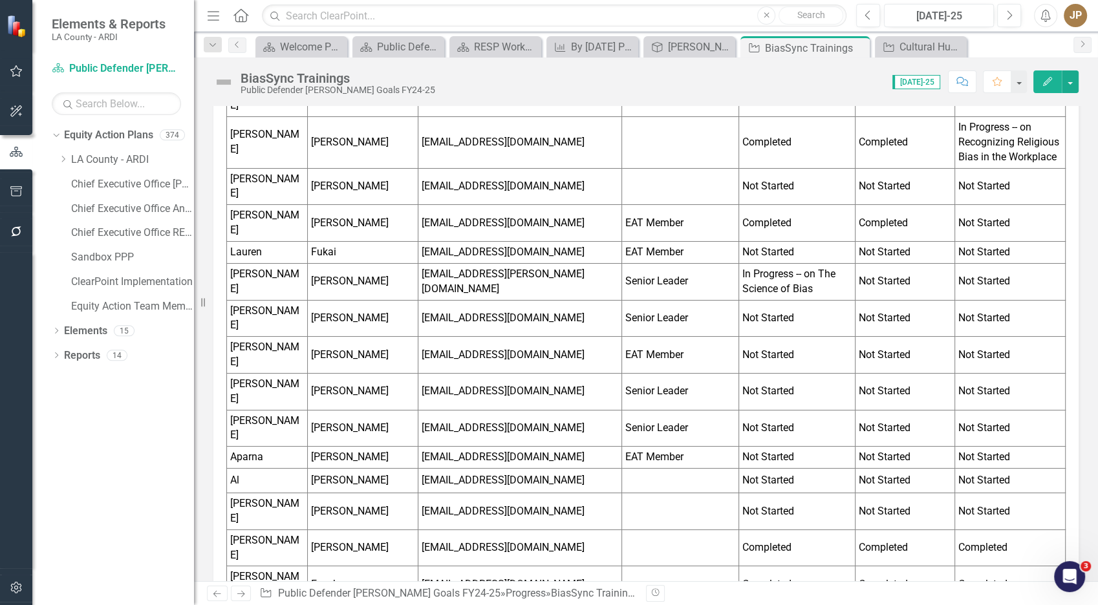
scroll to position [473, 0]
